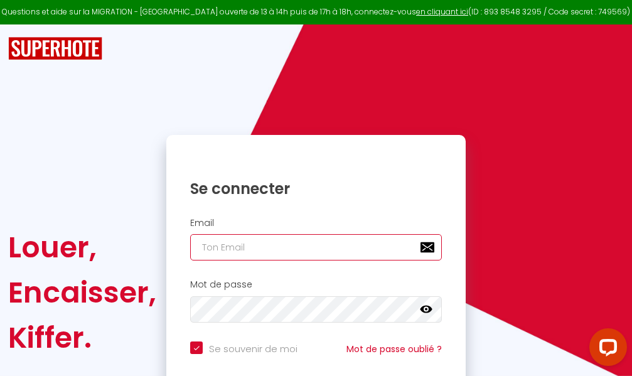
click at [306, 249] on input "email" at bounding box center [316, 247] width 252 height 26
type input "m"
checkbox input "true"
type input "ma"
checkbox input "true"
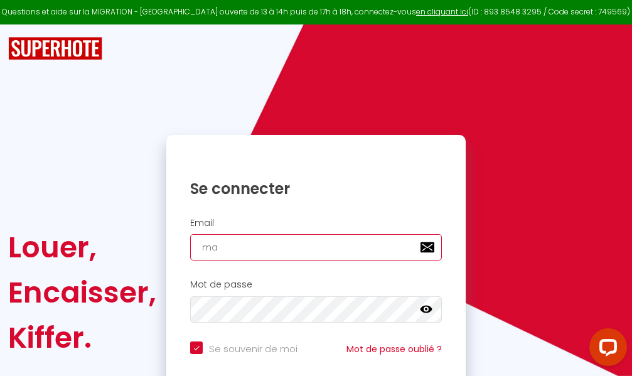
type input "mar"
checkbox input "true"
type input "marc"
checkbox input "true"
type input "marcd"
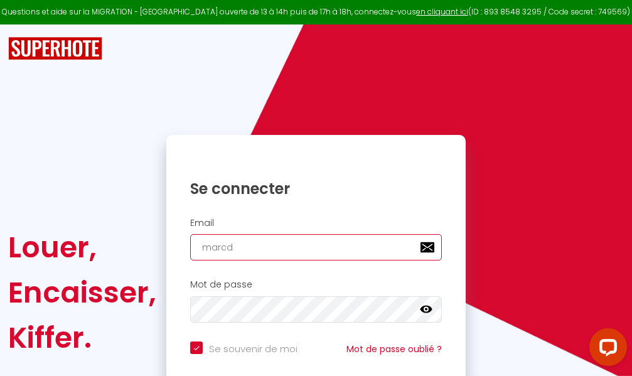
checkbox input "true"
type input "marcdp"
checkbox input "true"
type input "marcdpo"
checkbox input "true"
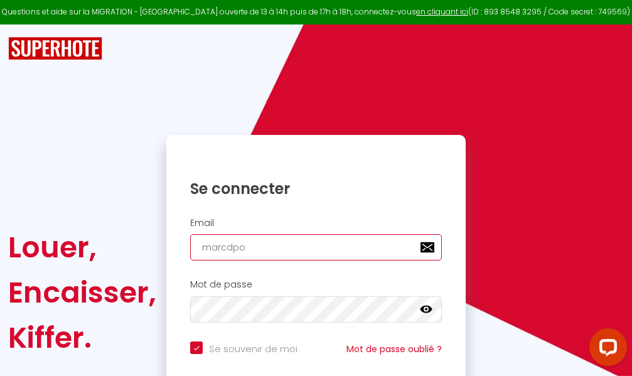
type input "marcdpoz"
checkbox input "true"
type input "marcdpoz."
checkbox input "true"
type input "marcdpoz.l"
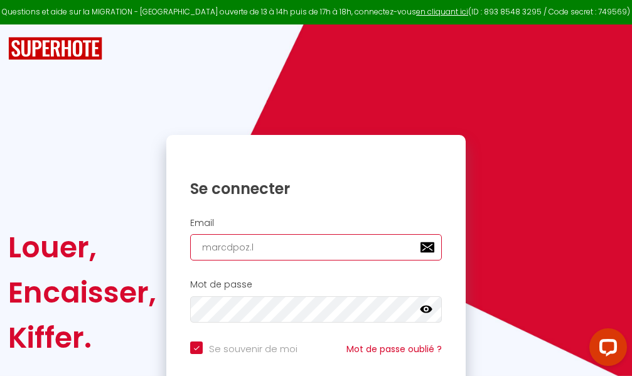
checkbox input "true"
type input "marcdpoz.lo"
checkbox input "true"
type input "marcdpoz.loc"
checkbox input "true"
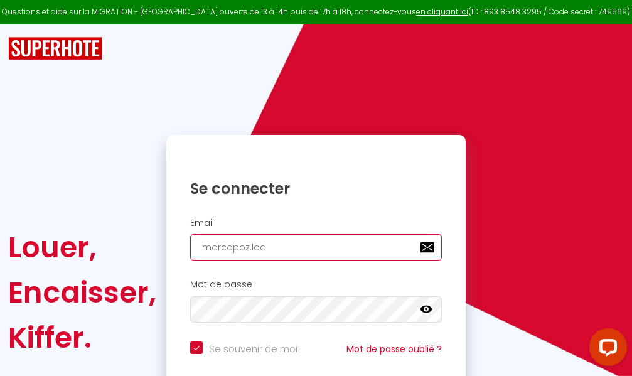
type input "marcdpoz.loca"
checkbox input "true"
type input "marcdpoz.locat"
checkbox input "true"
type input "marcdpoz.locati"
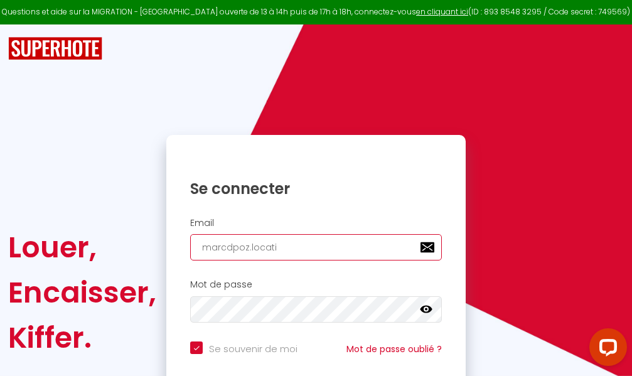
checkbox input "true"
type input "marcdpoz.locatio"
checkbox input "true"
type input "marcdpoz.location"
checkbox input "true"
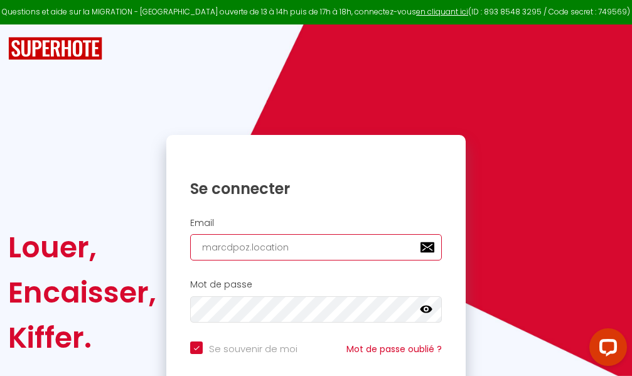
type input "marcdpoz.location@"
checkbox input "true"
type input "marcdpoz.location@g"
checkbox input "true"
type input "marcdpoz.location@gm"
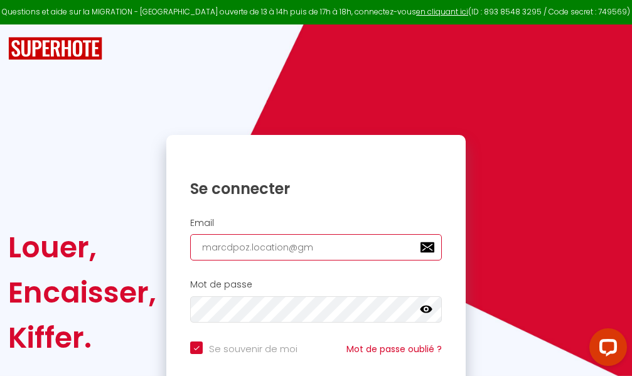
checkbox input "true"
type input "marcdpoz.location@gma"
checkbox input "true"
type input "marcdpoz.location@gmai"
checkbox input "true"
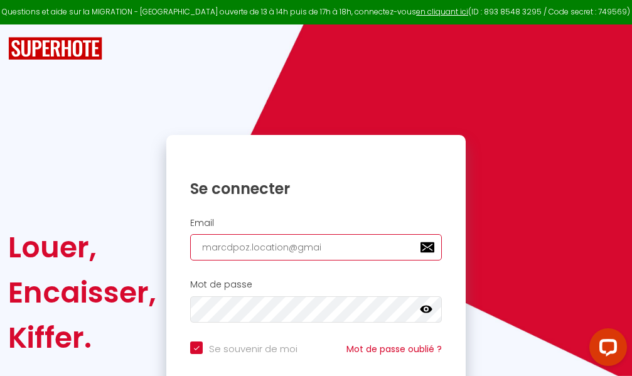
type input "marcdpoz.location@gmail"
checkbox input "true"
type input "marcdpoz.location@gmail."
checkbox input "true"
type input "marcdpoz.location@gmail.c"
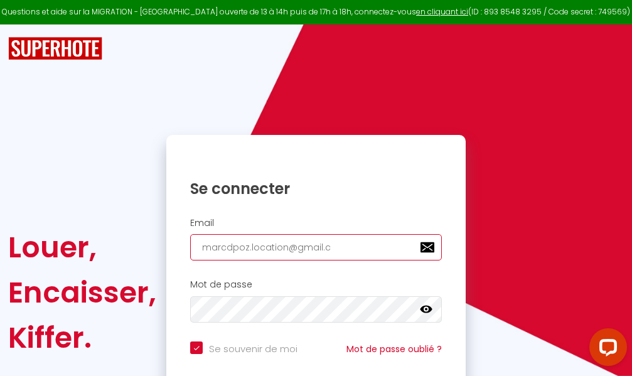
checkbox input "true"
type input "marcdpoz.location@gmail.co"
checkbox input "true"
type input "marcdpoz.location@gmail.com"
checkbox input "true"
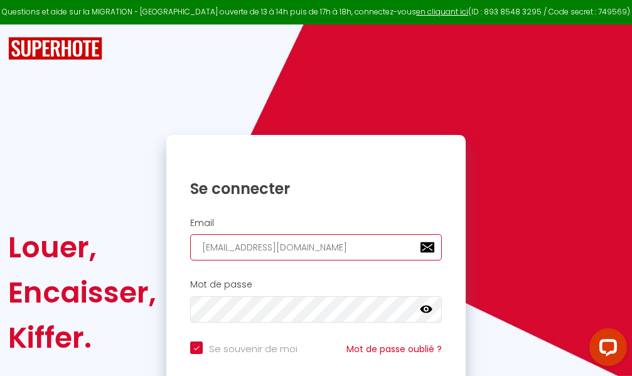
type input "marcdpoz.location@gmail.com"
click at [339, 246] on input "email" at bounding box center [316, 247] width 252 height 26
